Goal: Check status

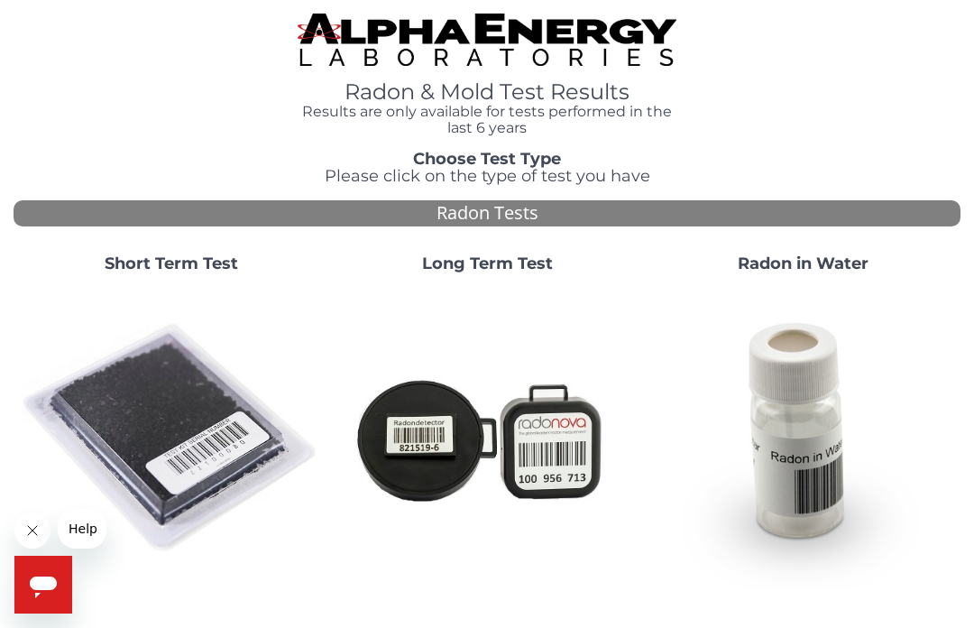
click at [503, 106] on h4 "Results are only available for tests performed in the last 6 years" at bounding box center [487, 120] width 379 height 32
click at [502, 121] on h4 "Results are only available for tests performed in the last 6 years" at bounding box center [487, 120] width 379 height 32
click at [172, 260] on strong "Short Term Test" at bounding box center [172, 264] width 134 height 20
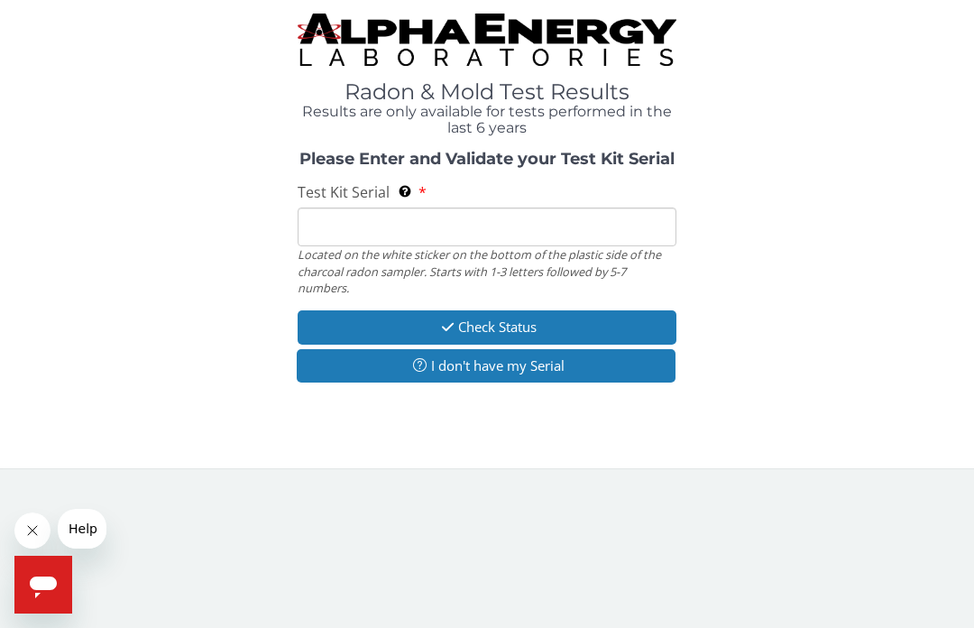
click at [355, 225] on input "Test Kit Serial Located on the white sticker on the bottom of the plastic side …" at bounding box center [487, 226] width 379 height 39
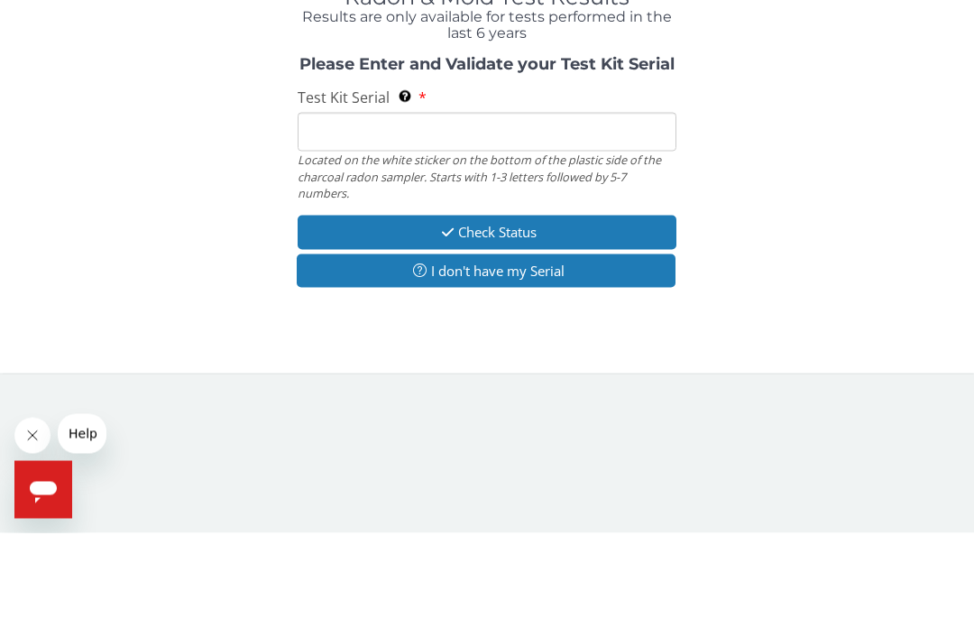
paste input "HM114921"
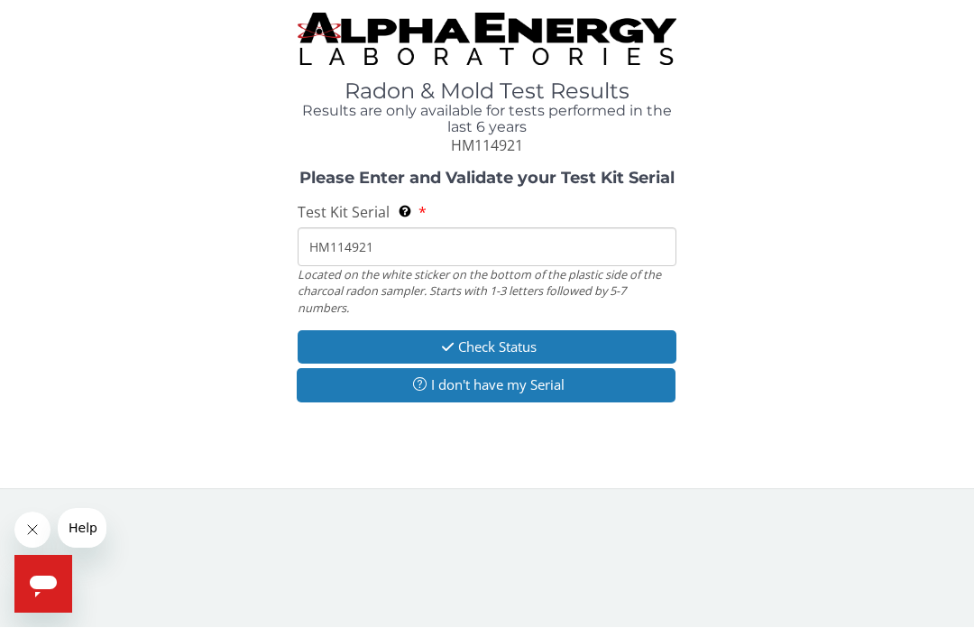
type input "HM114921"
click at [516, 334] on button "Check Status" at bounding box center [487, 347] width 379 height 33
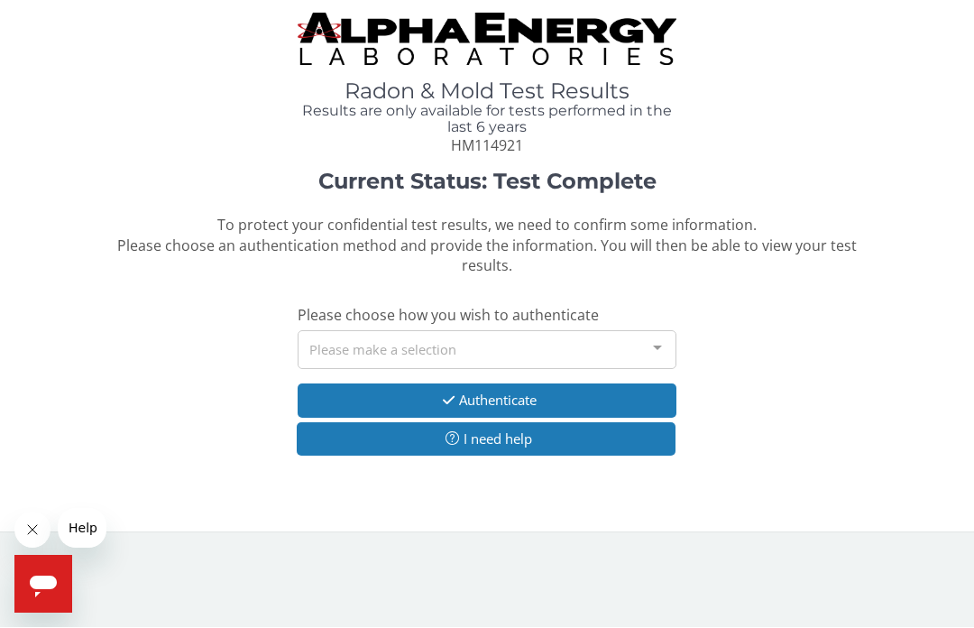
click at [659, 339] on div at bounding box center [658, 349] width 36 height 34
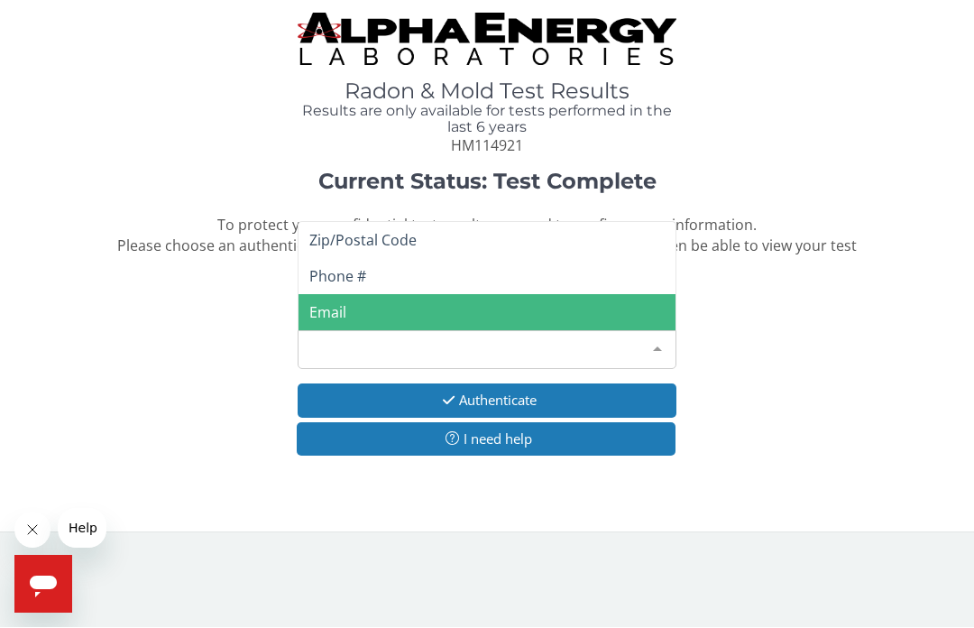
click at [356, 306] on span "Email" at bounding box center [487, 313] width 377 height 36
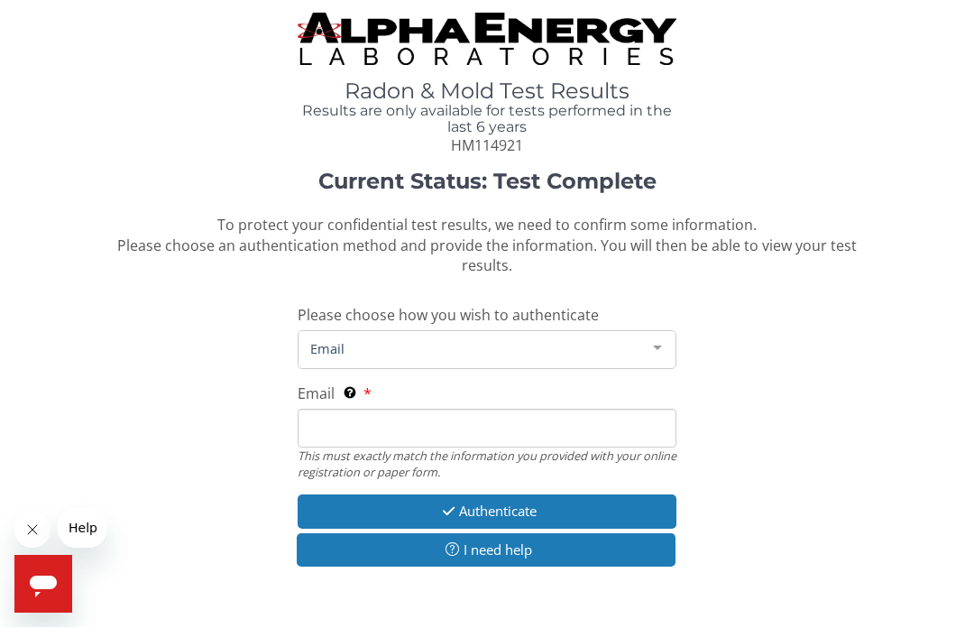
scroll to position [1, 0]
click at [392, 419] on input "Email This must exactly match the information you provided with your online reg…" at bounding box center [487, 428] width 379 height 39
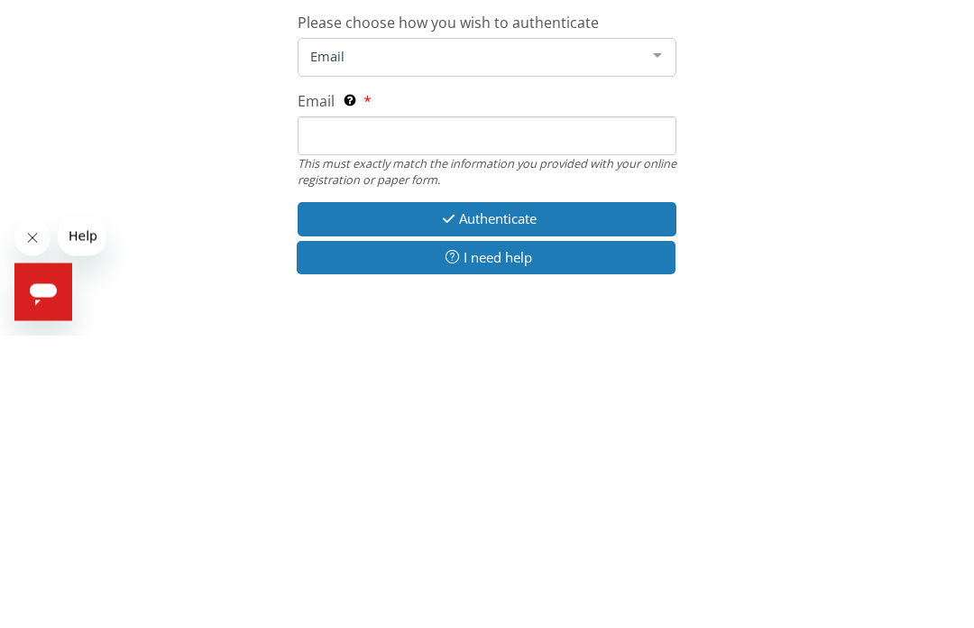
type input "[EMAIL_ADDRESS][DOMAIN_NAME]"
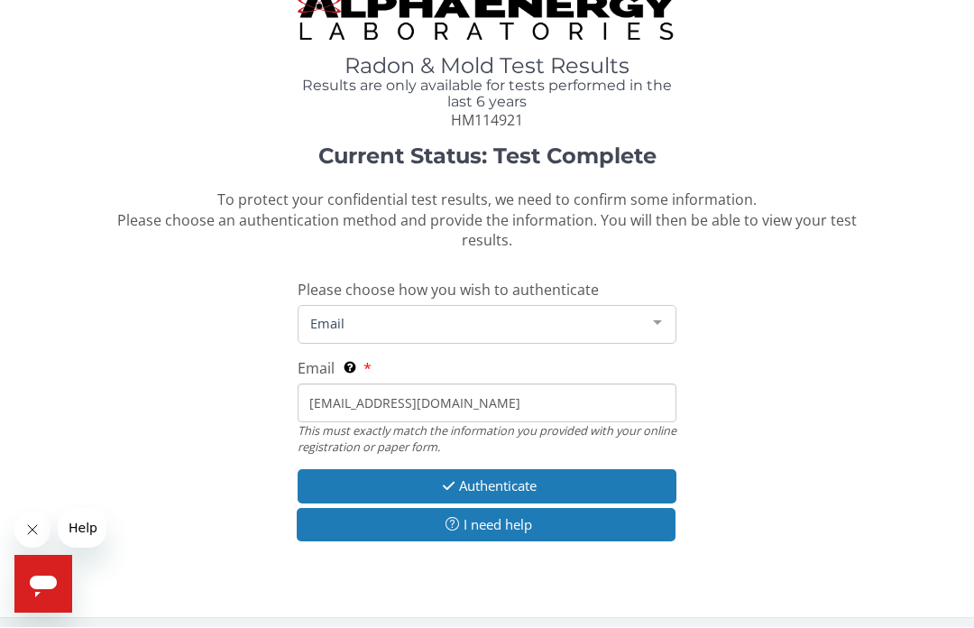
click at [509, 478] on button "Authenticate" at bounding box center [487, 486] width 379 height 33
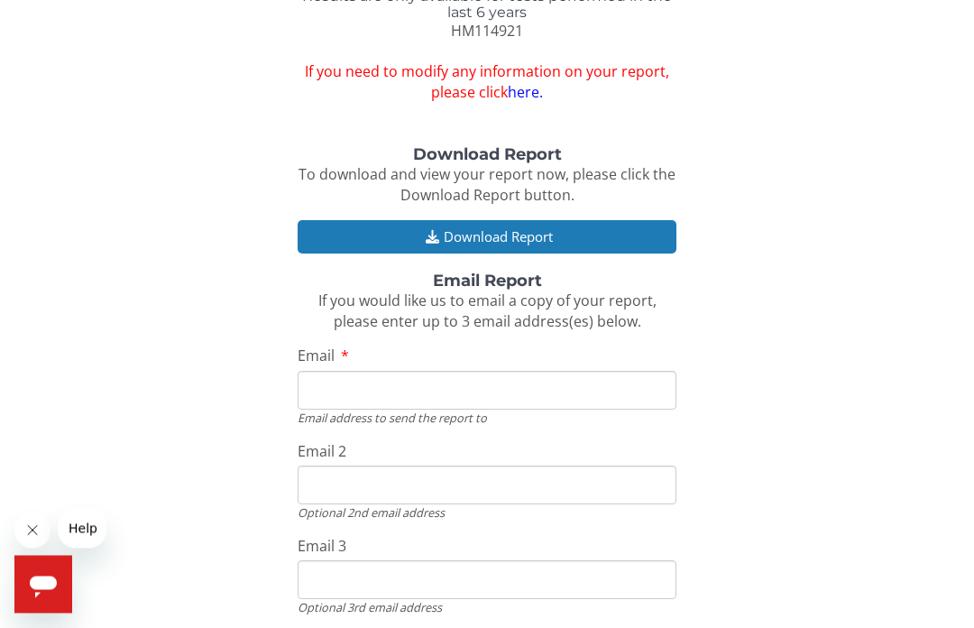
scroll to position [115, 0]
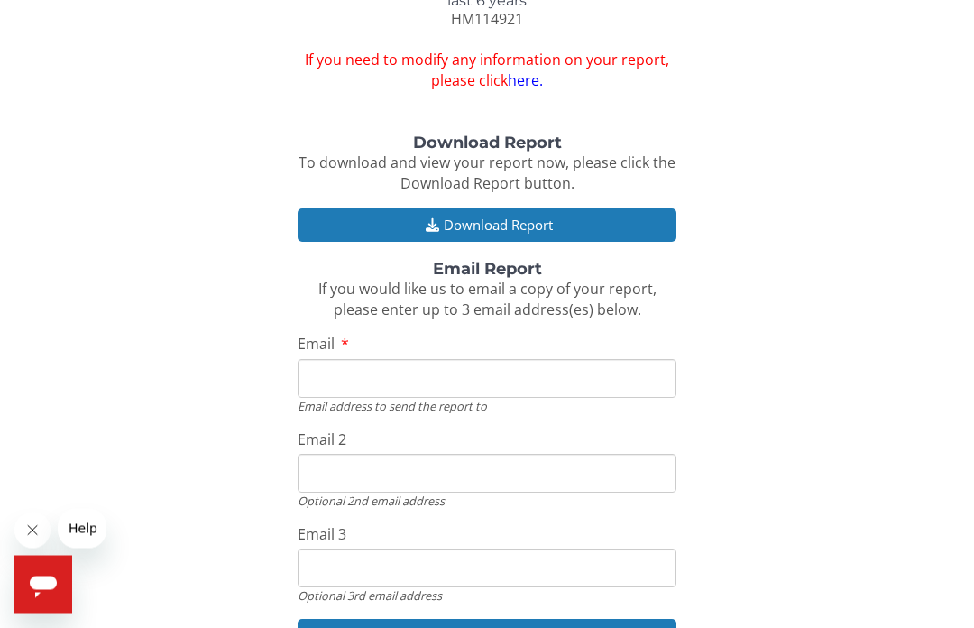
scroll to position [161, 0]
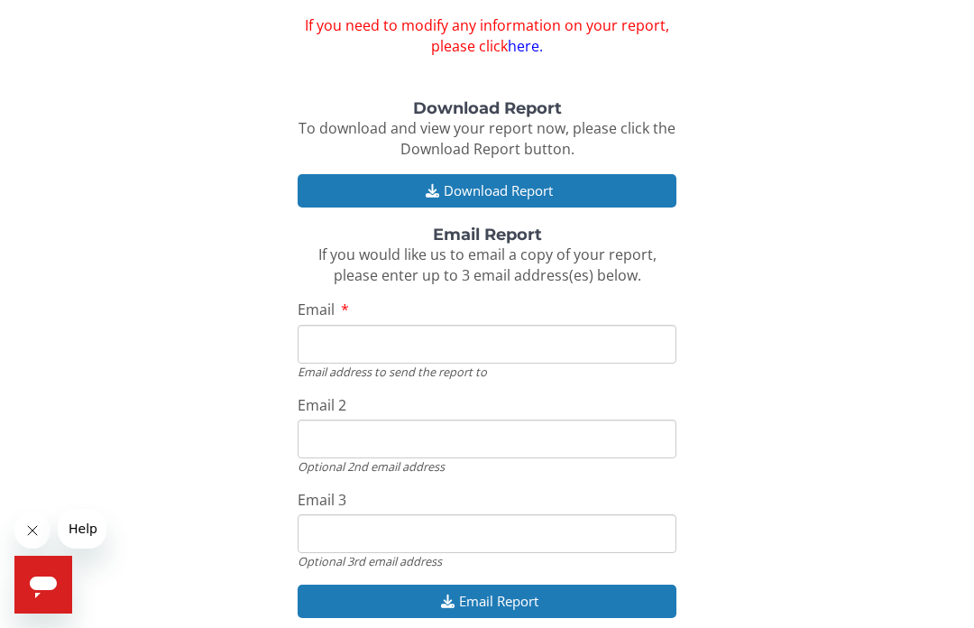
click at [497, 180] on button "Download Report" at bounding box center [487, 190] width 379 height 33
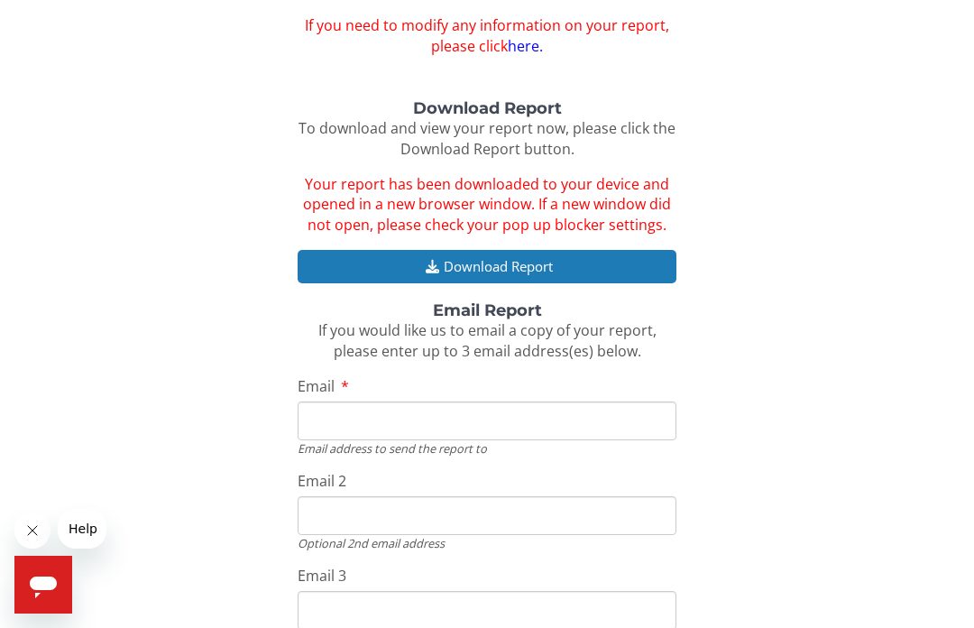
scroll to position [225, 0]
